Goal: Communication & Community: Answer question/provide support

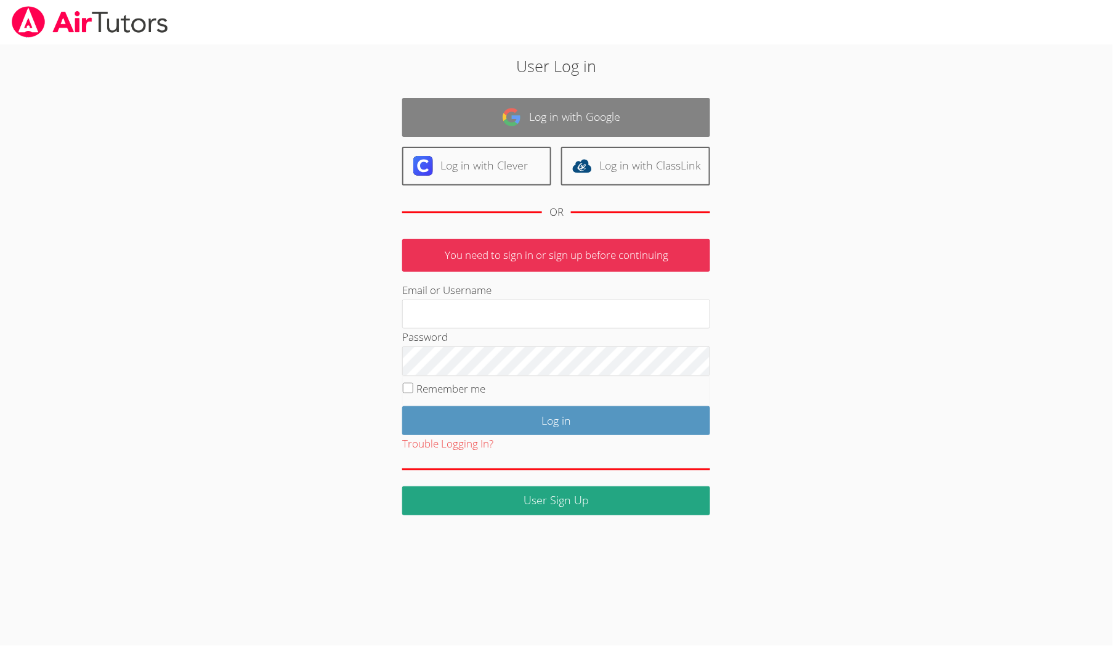
click at [490, 121] on link "Log in with Google" at bounding box center [556, 117] width 308 height 39
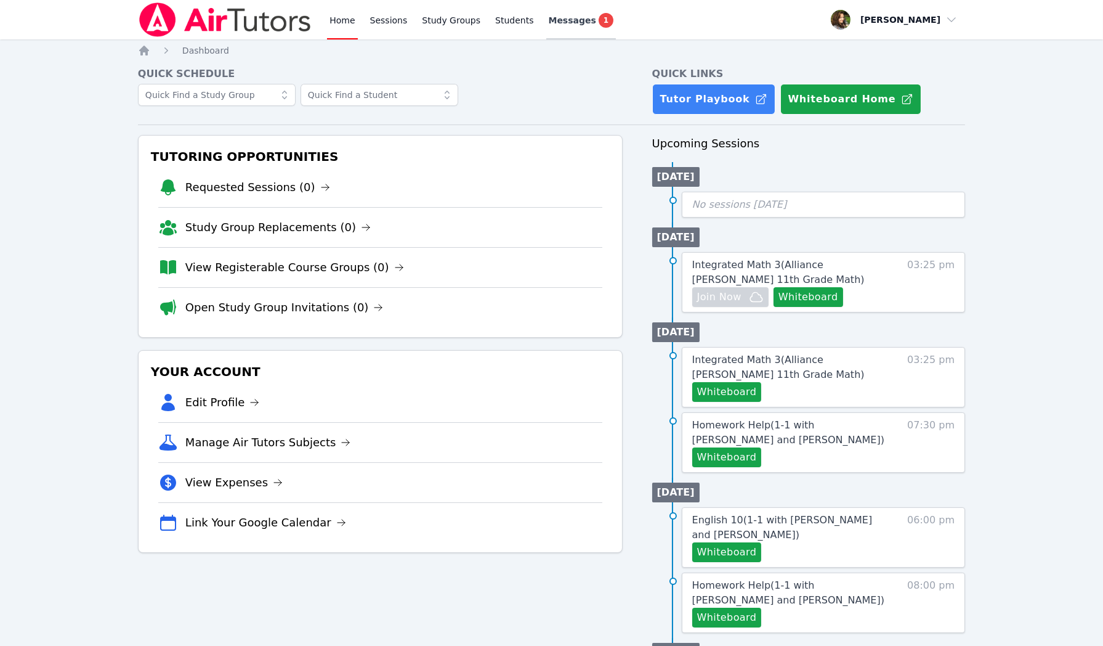
click at [570, 16] on span "Messages" at bounding box center [572, 20] width 47 height 12
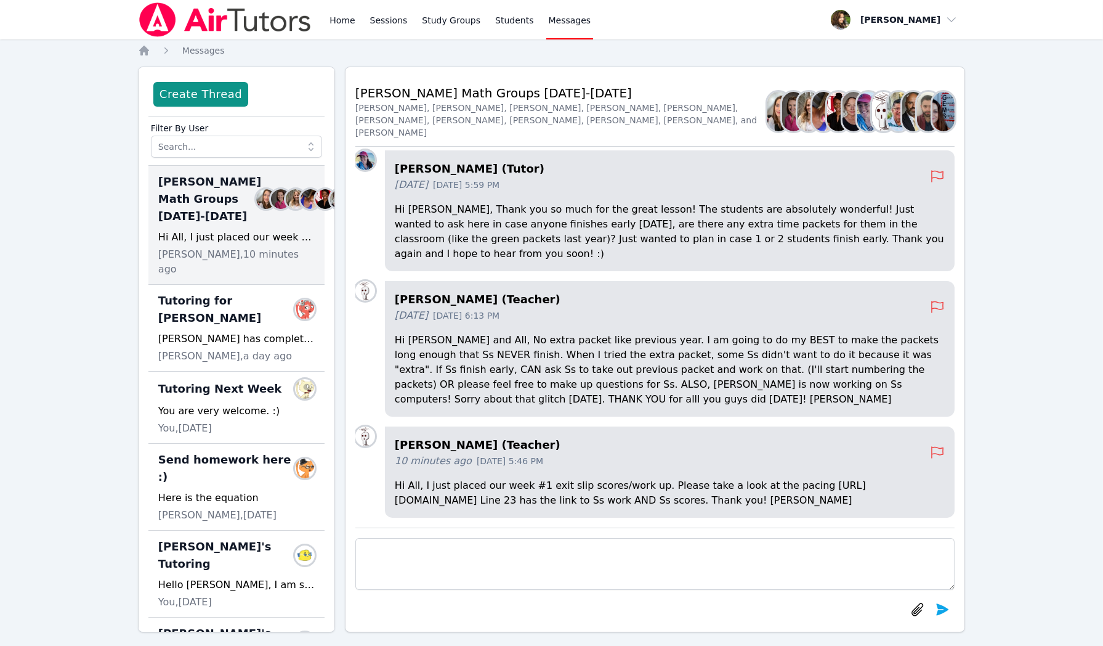
drag, startPoint x: 398, startPoint y: 487, endPoint x: 538, endPoint y: 509, distance: 142.3
click at [538, 512] on div "Joyce Law (Teacher) 10 minutes ago Sep 19, 2025 5:46 PM Hi All, I just placed o…" at bounding box center [670, 471] width 570 height 91
copy p "ttps://docs.google.com/spreadsheets/d/1xplnO0Q5GOBY4rmLAPik9uwUOCaHH5SXYTjeGrzo…"
